Goal: Find specific page/section: Find specific page/section

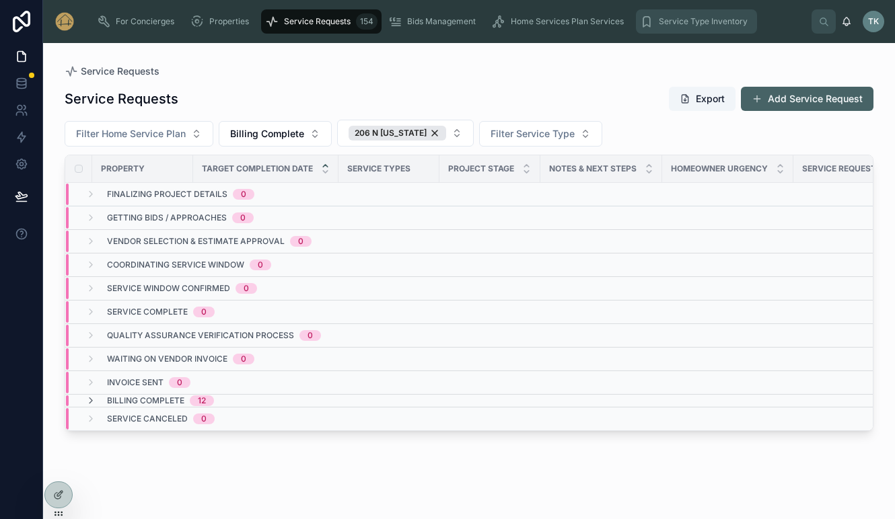
click at [702, 23] on span "Service Type Inventory" at bounding box center [702, 21] width 89 height 11
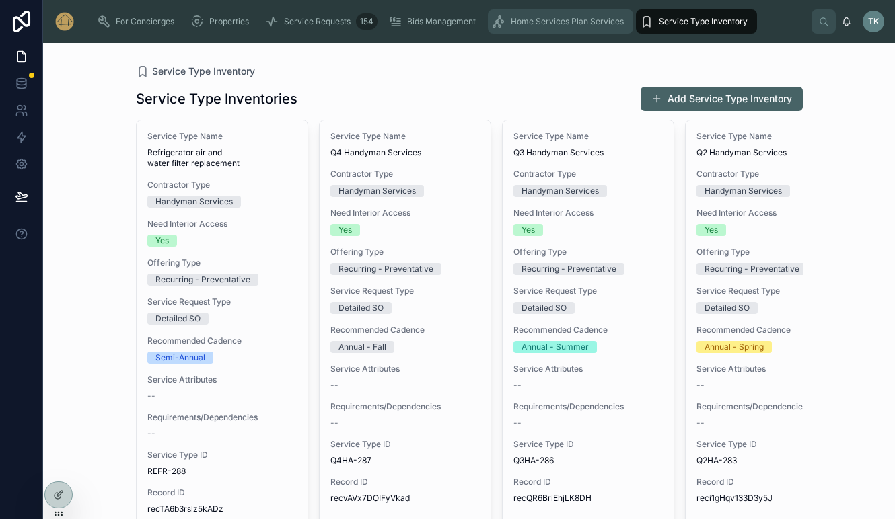
click at [566, 26] on span "Home Services Plan Services" at bounding box center [567, 21] width 113 height 11
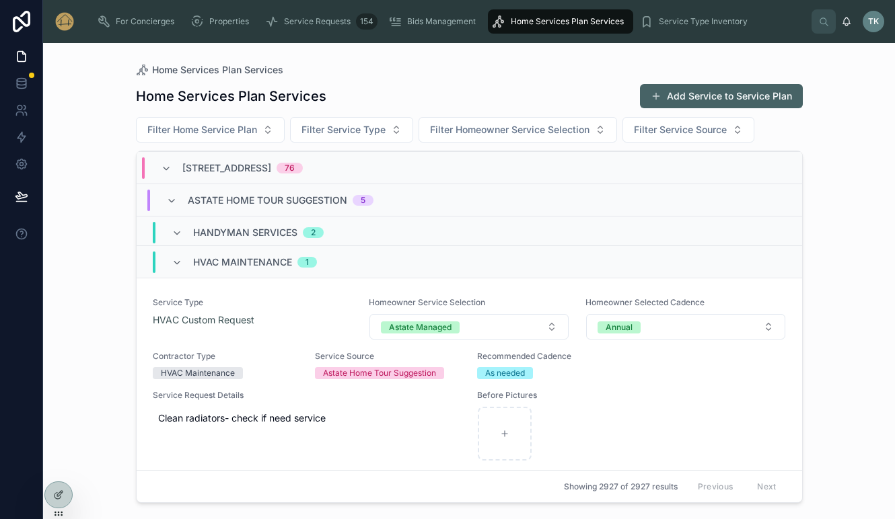
scroll to position [982, 0]
click at [159, 168] on div "[STREET_ADDRESS]" at bounding box center [232, 168] width 174 height 22
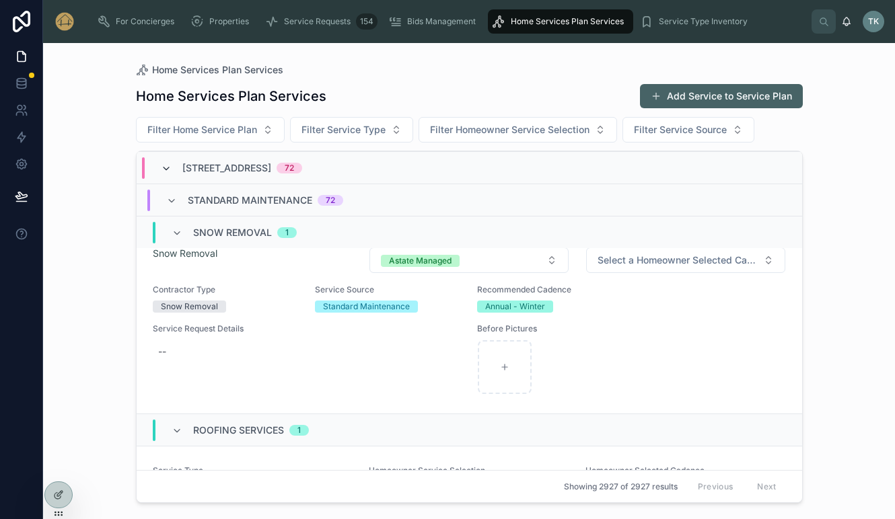
click at [166, 165] on icon at bounding box center [166, 168] width 11 height 11
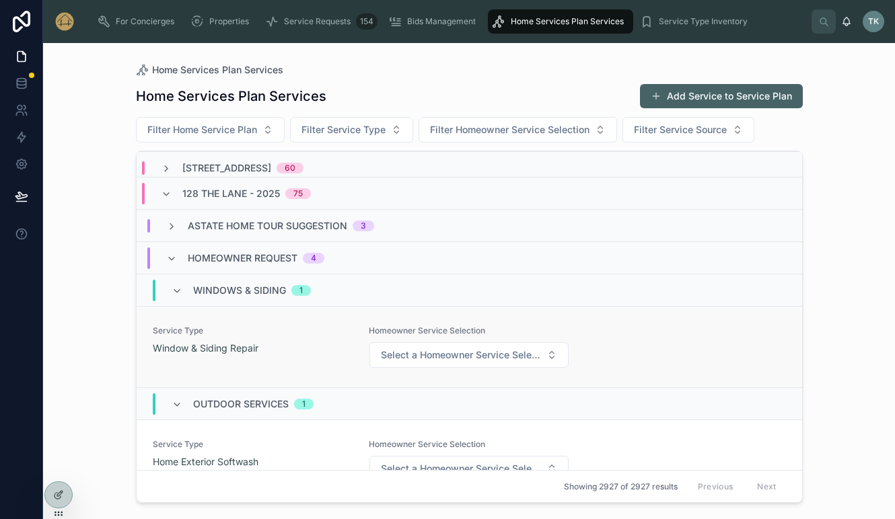
scroll to position [909, 0]
click at [174, 227] on icon at bounding box center [171, 228] width 11 height 11
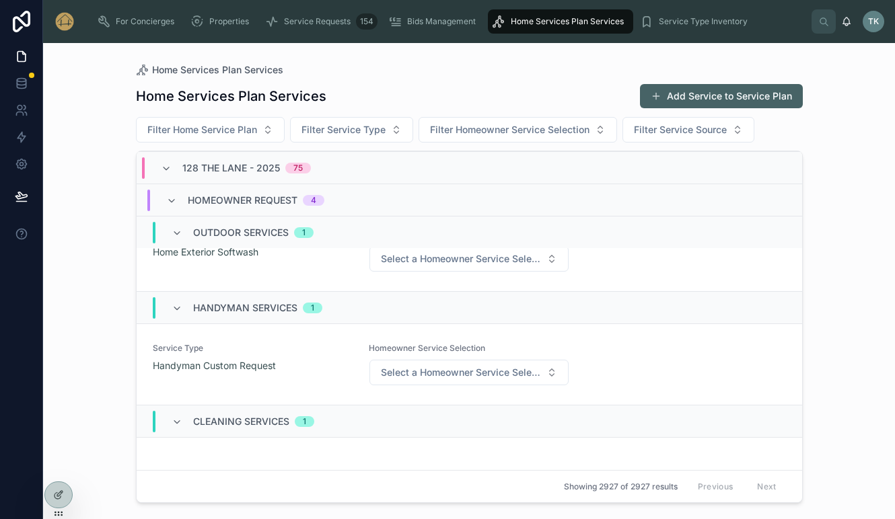
scroll to position [1435, 0]
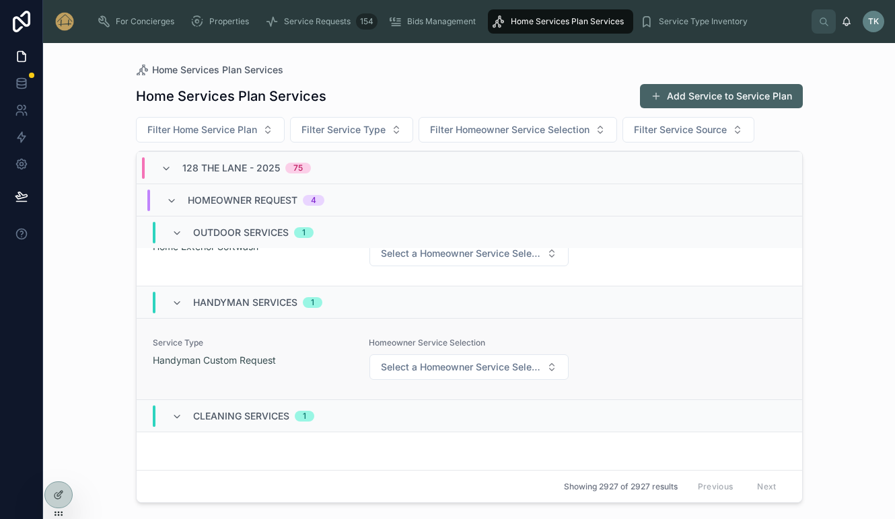
click at [311, 363] on div "Handyman Custom Request" at bounding box center [253, 360] width 200 height 13
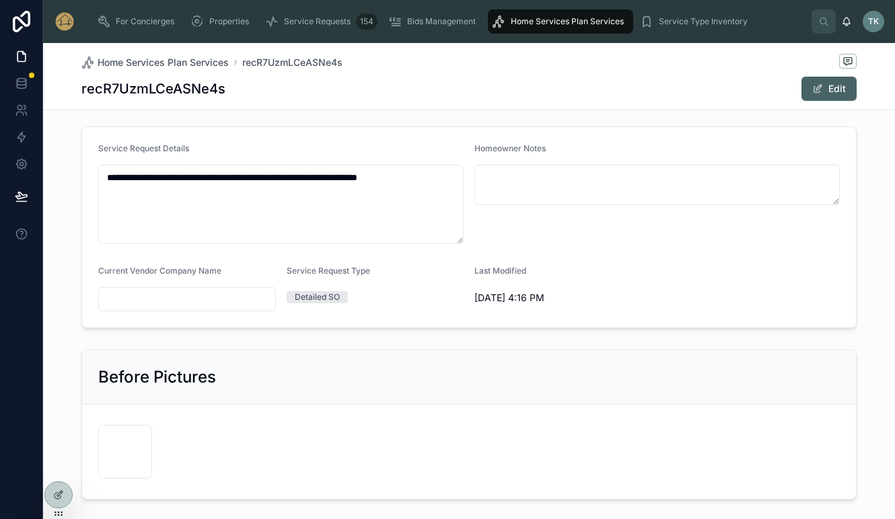
scroll to position [289, 0]
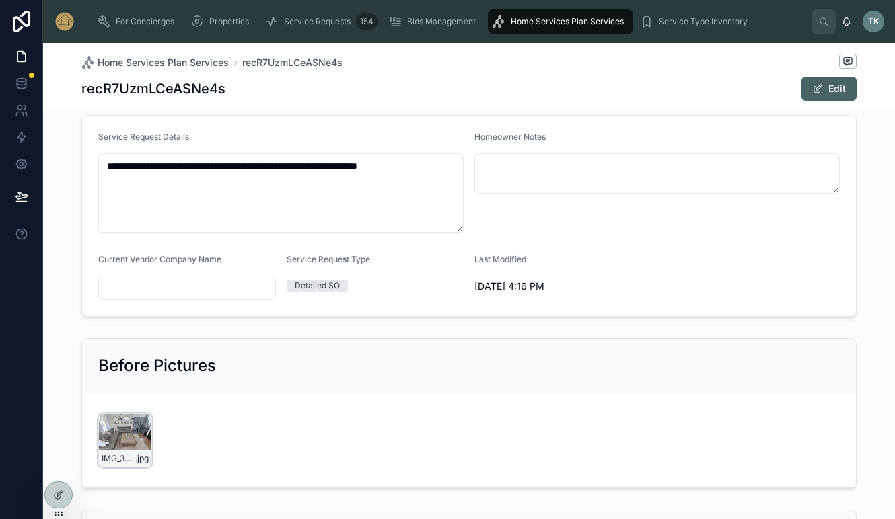
click at [135, 430] on icon at bounding box center [140, 425] width 11 height 11
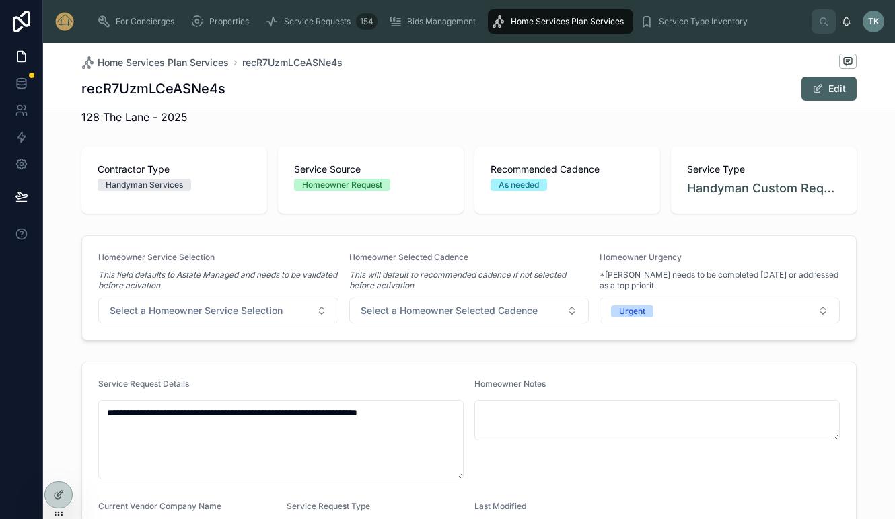
scroll to position [0, 0]
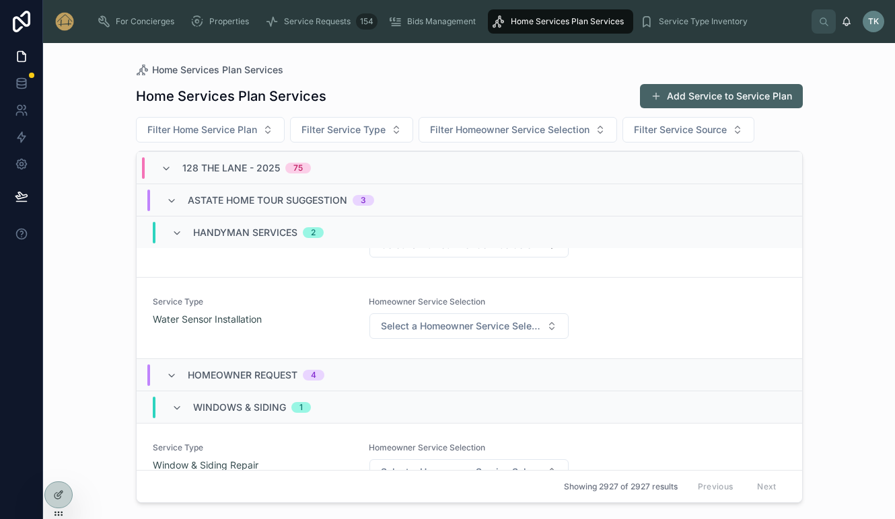
scroll to position [1100, 0]
